Goal: Task Accomplishment & Management: Manage account settings

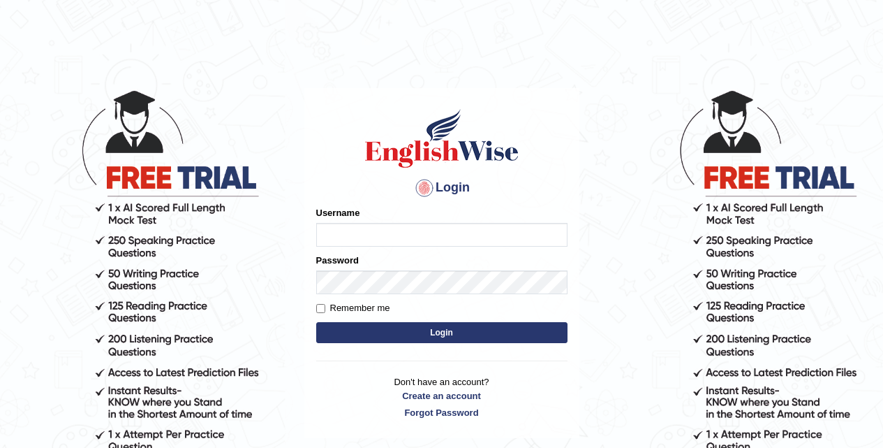
type input "njbjhn"
click at [439, 331] on button "Login" at bounding box center [441, 332] width 251 height 21
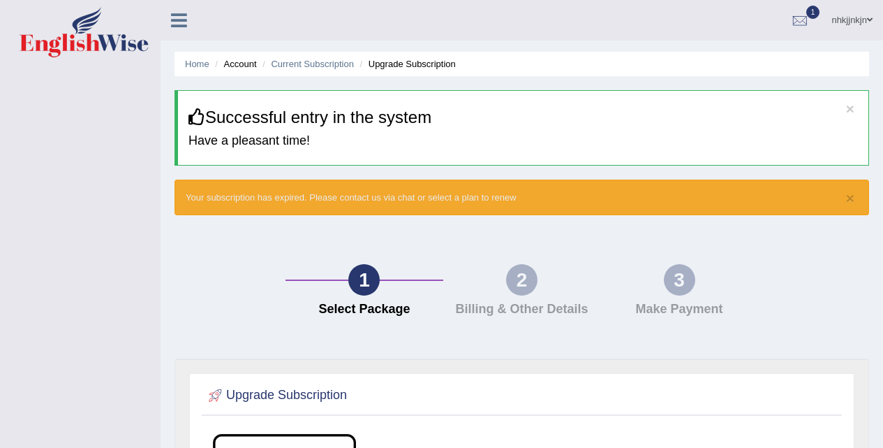
click at [812, 18] on span "1" at bounding box center [814, 12] width 14 height 13
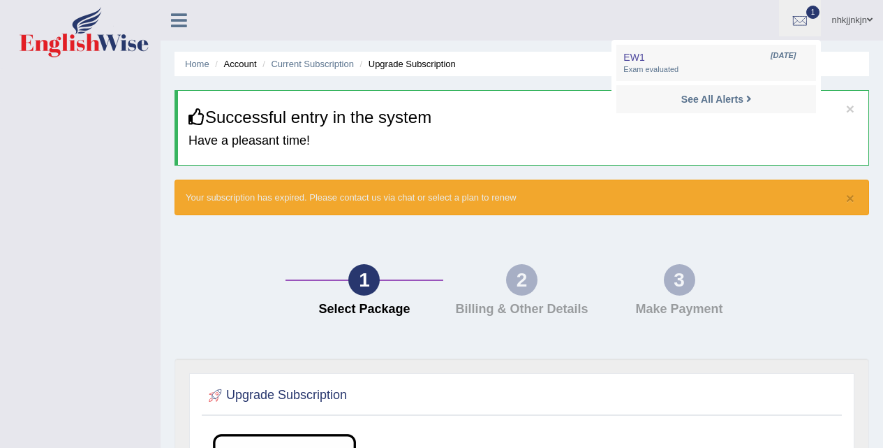
click at [837, 29] on link "nhkjjnkjn" at bounding box center [852, 18] width 62 height 36
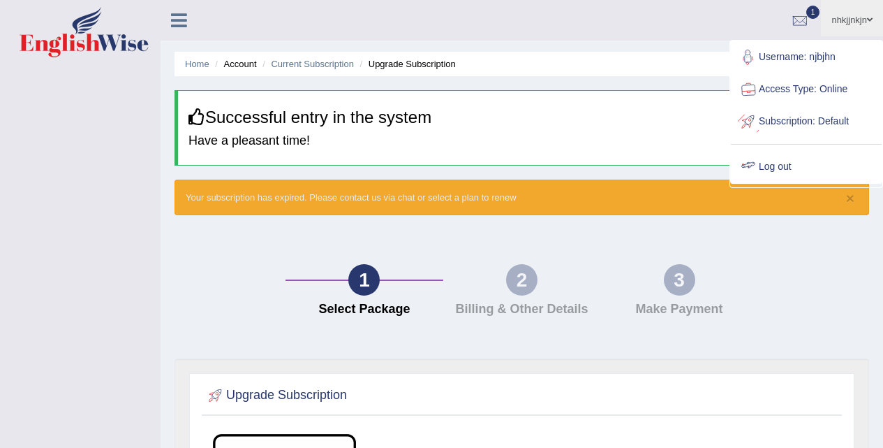
click at [790, 170] on link "Log out" at bounding box center [806, 167] width 151 height 32
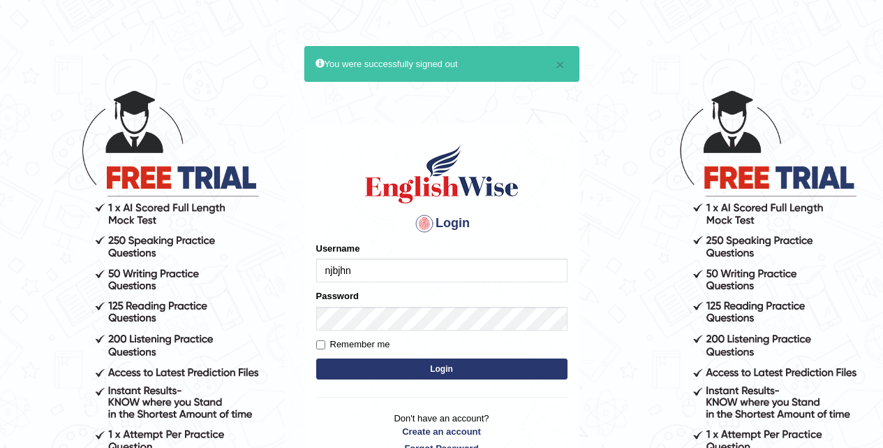
click at [446, 279] on input "njbjhn" at bounding box center [441, 270] width 251 height 24
